Goal: Transaction & Acquisition: Subscribe to service/newsletter

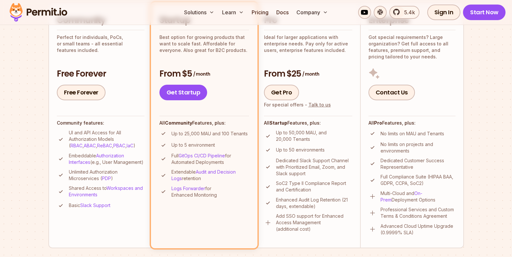
scroll to position [106, 0]
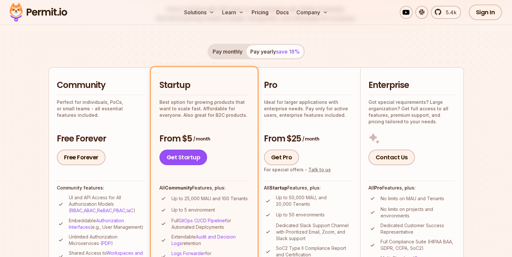
click at [229, 55] on button "Pay monthly" at bounding box center [228, 51] width 38 height 13
click at [259, 55] on button "Pay yearly save 18%" at bounding box center [274, 51] width 57 height 13
click at [231, 51] on button "Pay monthly" at bounding box center [228, 51] width 38 height 13
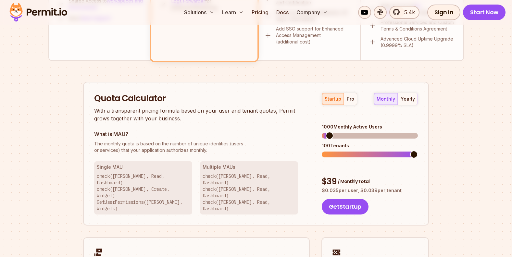
scroll to position [365, 0]
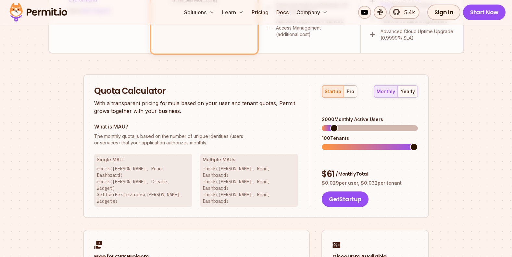
click at [331, 124] on span at bounding box center [334, 128] width 8 height 8
click at [388, 143] on span at bounding box center [384, 147] width 8 height 8
click at [418, 143] on span at bounding box center [414, 147] width 8 height 8
click at [328, 124] on span at bounding box center [332, 128] width 8 height 8
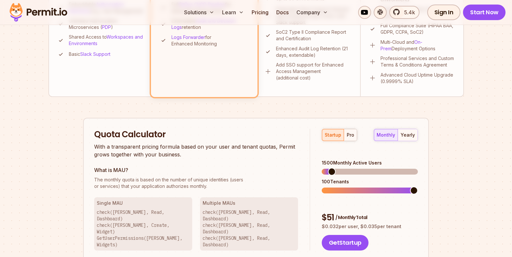
scroll to position [333, 0]
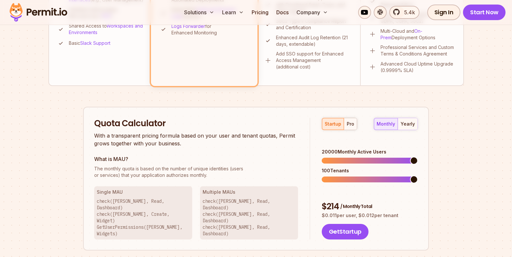
click at [418, 157] on span at bounding box center [414, 161] width 8 height 8
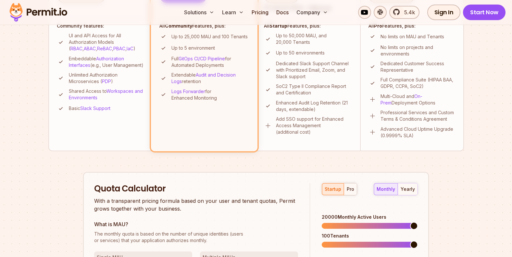
scroll to position [268, 0]
click at [326, 222] on span at bounding box center [329, 226] width 8 height 8
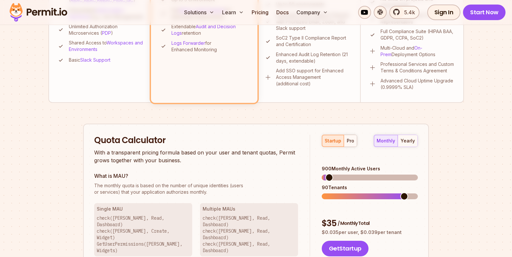
scroll to position [365, 0]
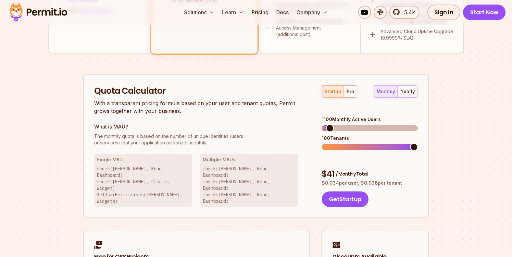
click at [326, 124] on span at bounding box center [330, 128] width 8 height 8
click at [341, 143] on span at bounding box center [345, 147] width 8 height 8
click at [329, 124] on span at bounding box center [333, 128] width 8 height 8
click at [322, 124] on span at bounding box center [326, 128] width 8 height 8
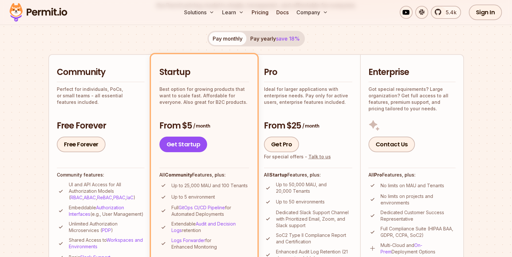
scroll to position [106, 0]
